Goal: Information Seeking & Learning: Find specific fact

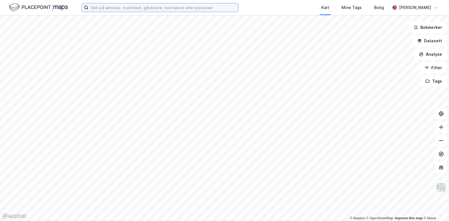
click at [103, 6] on input at bounding box center [163, 7] width 150 height 8
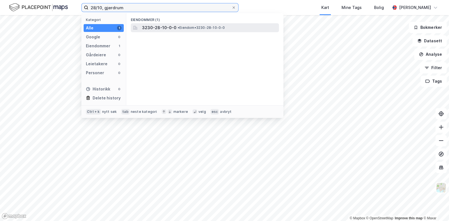
type input "28/10, gjerdrum"
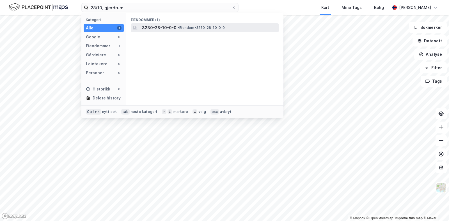
click at [142, 24] on span "3230-28-10-0-0" at bounding box center [159, 27] width 34 height 7
